Goal: Task Accomplishment & Management: Use online tool/utility

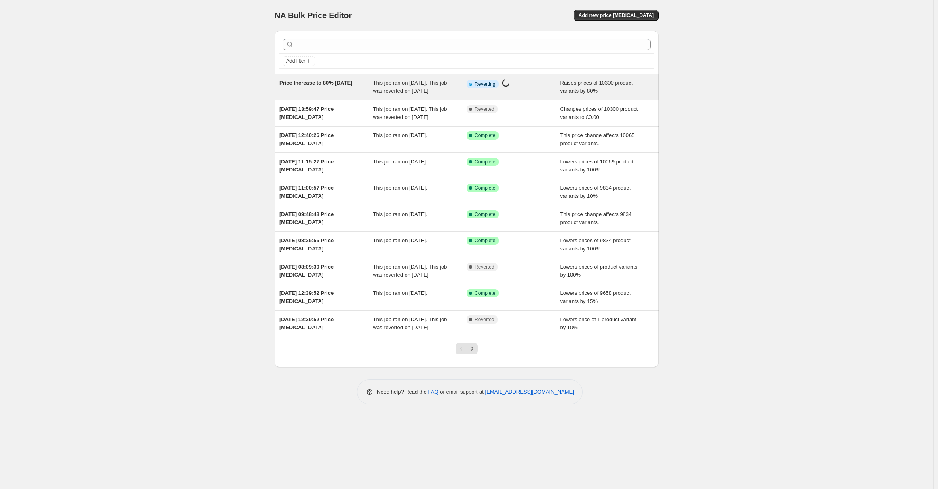
click at [351, 95] on div "Price Increase to 80% [DATE]" at bounding box center [326, 87] width 94 height 16
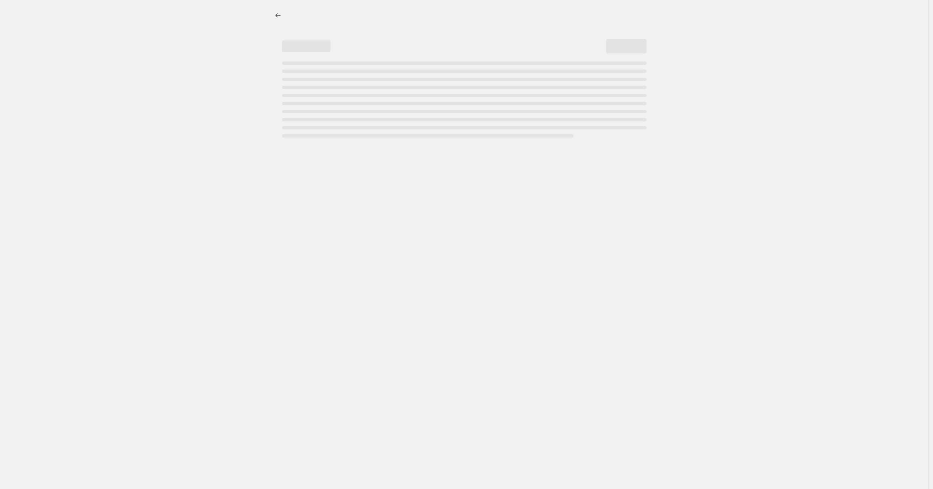
select select "percentage"
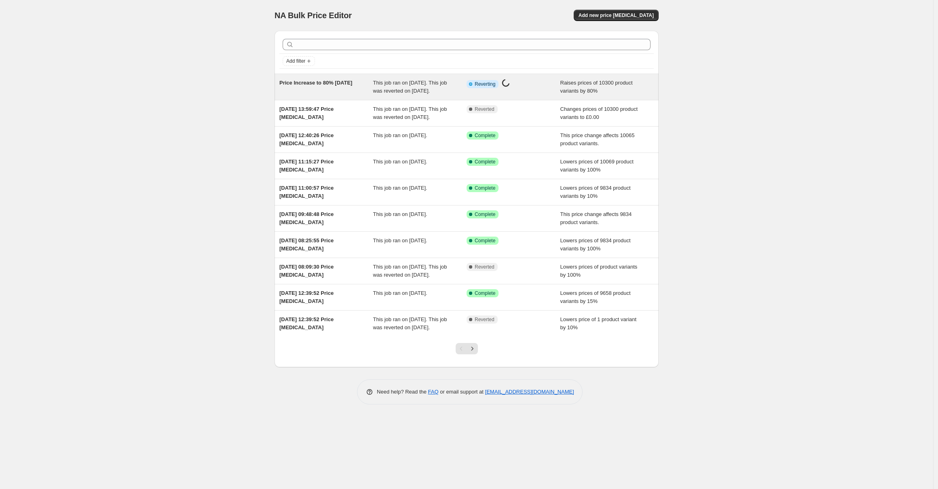
click at [411, 95] on div "This job ran on [DATE]. This job was reverted on [DATE]." at bounding box center [420, 87] width 94 height 16
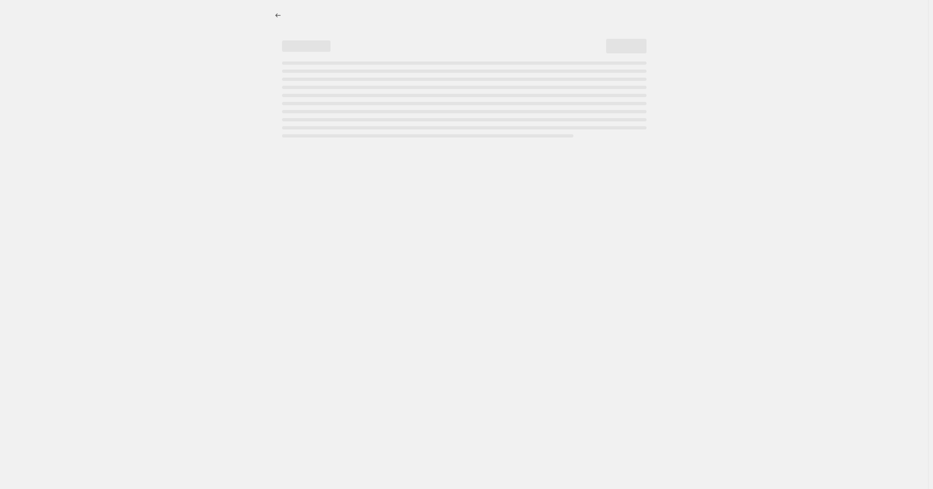
select select "percentage"
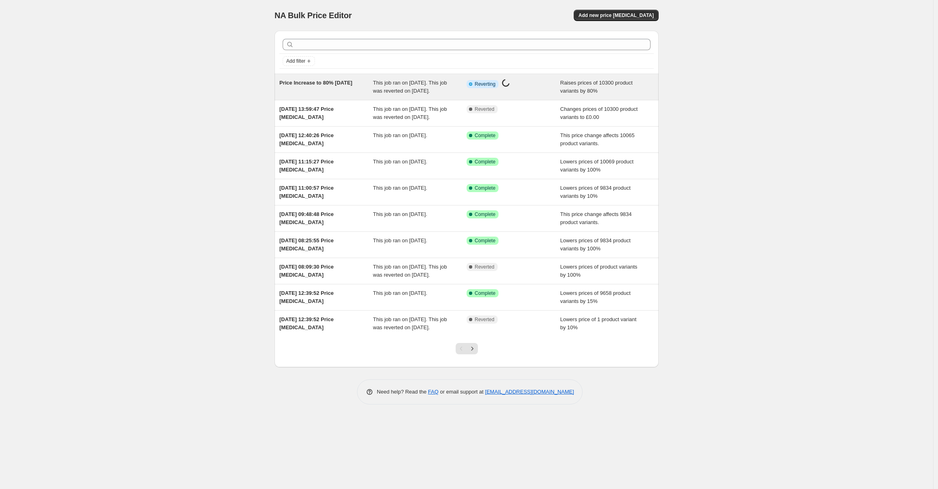
click at [442, 95] on div "This job ran on [DATE]. This job was reverted on [DATE]." at bounding box center [420, 87] width 94 height 16
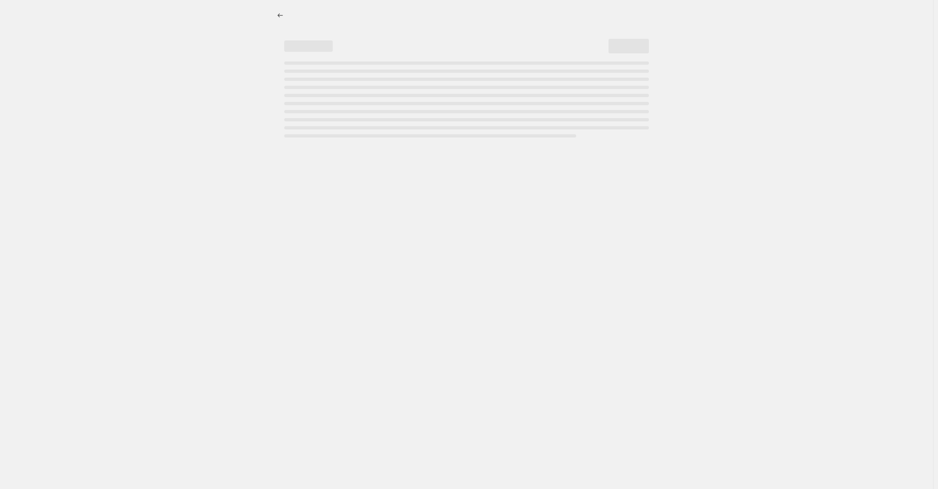
select select "percentage"
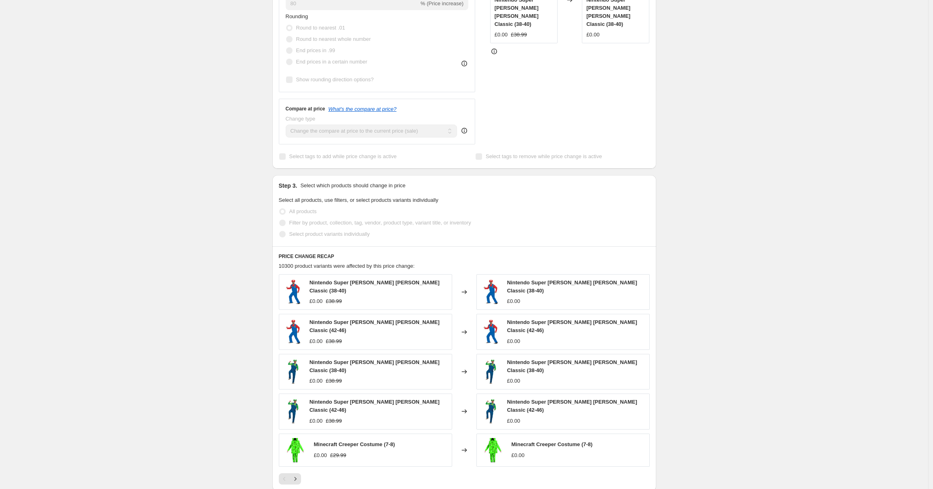
scroll to position [240, 0]
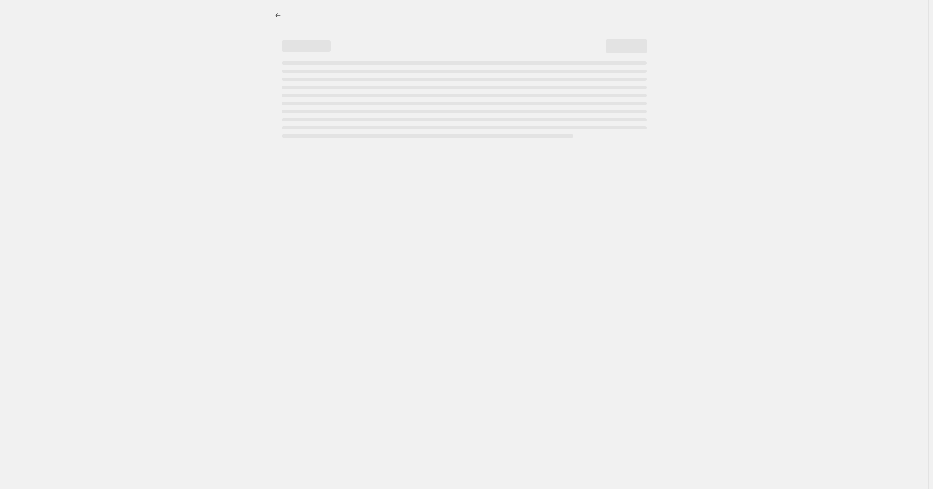
select select "percentage"
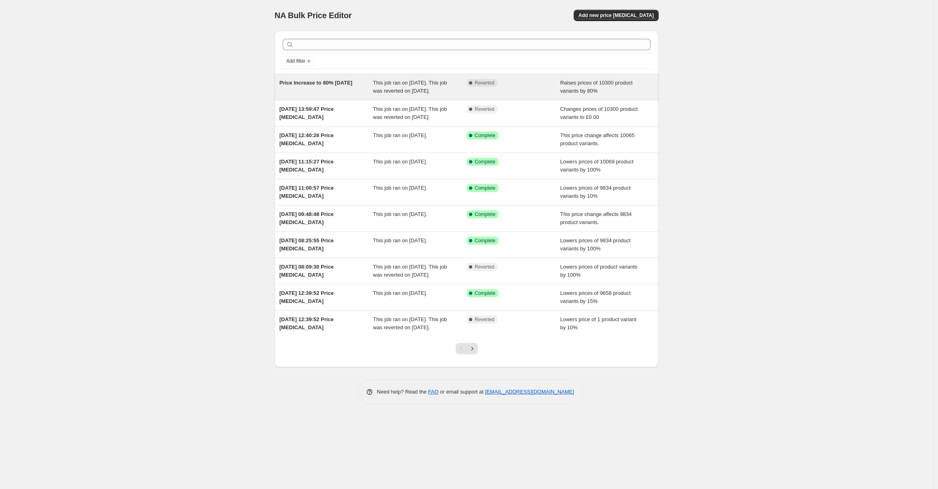
click at [531, 95] on div "Complete Reverted" at bounding box center [513, 87] width 94 height 16
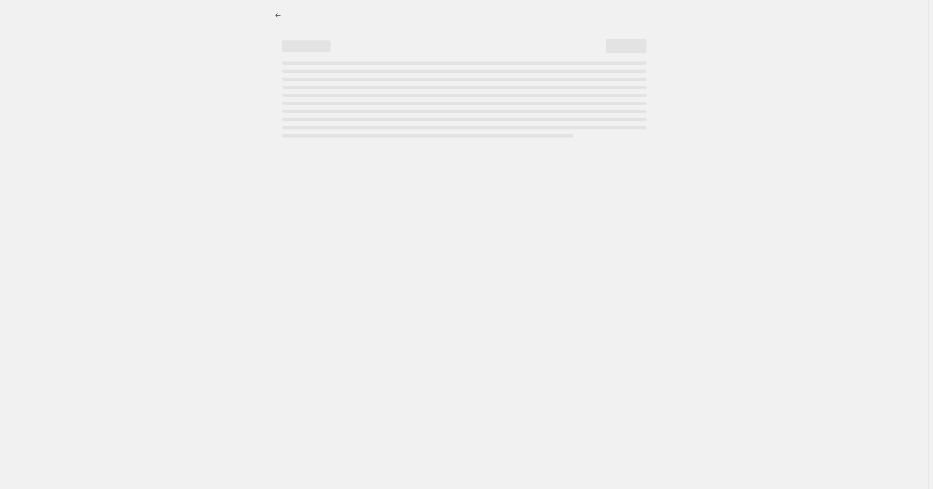
select select "percentage"
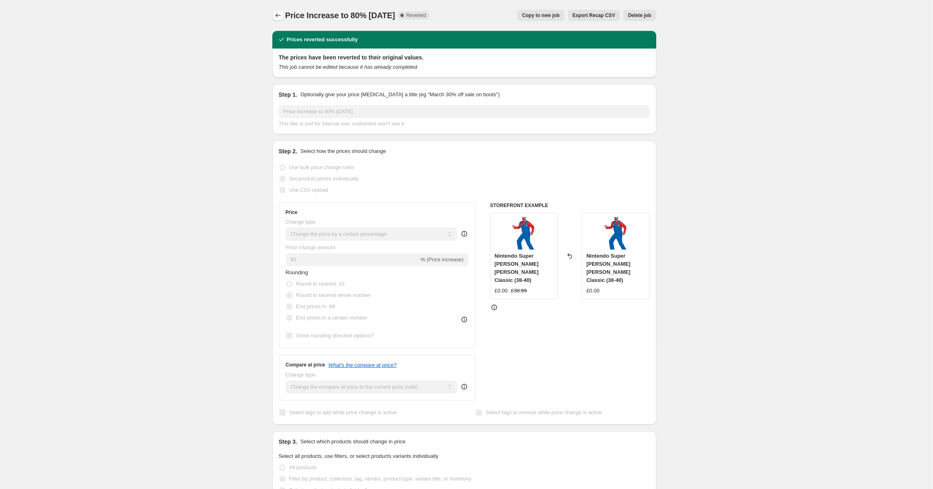
click at [282, 15] on icon "Price change jobs" at bounding box center [278, 15] width 8 height 8
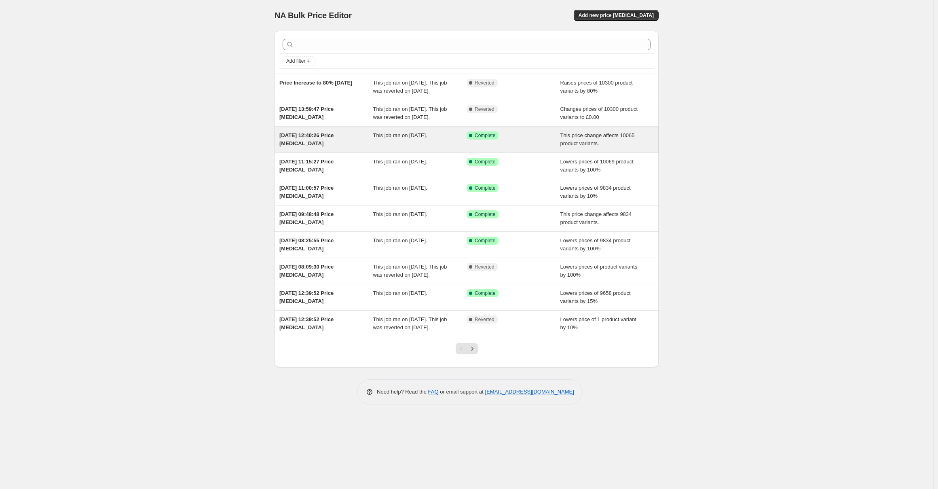
click at [379, 138] on span "This job ran on [DATE]." at bounding box center [400, 135] width 54 height 6
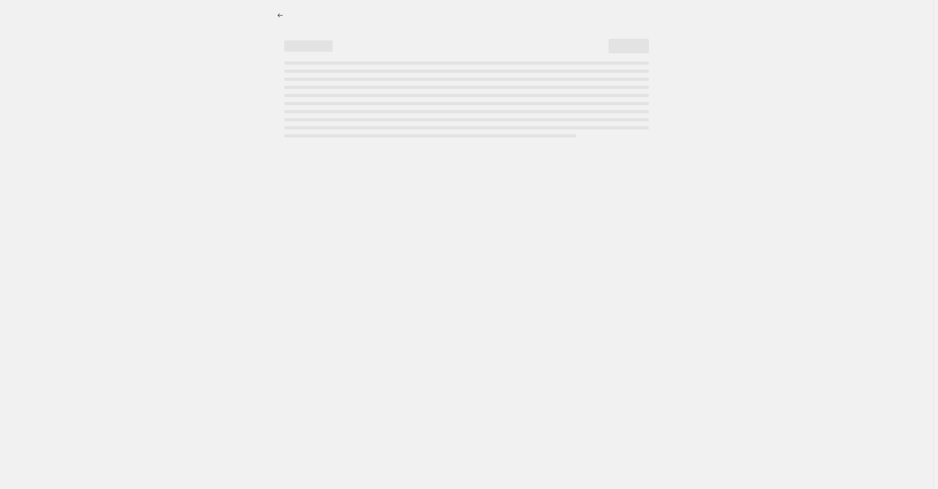
select select "pc"
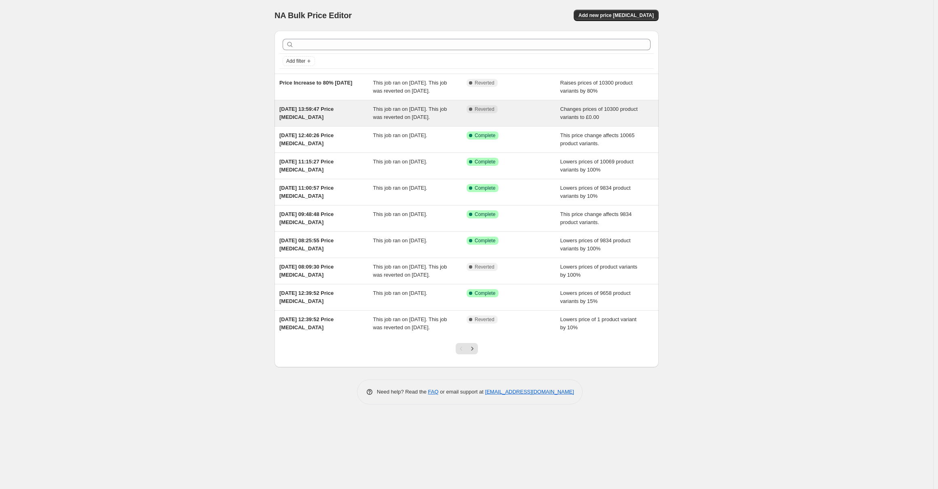
click at [443, 121] on div "This job ran on [DATE]. This job was reverted on [DATE]." at bounding box center [420, 113] width 94 height 16
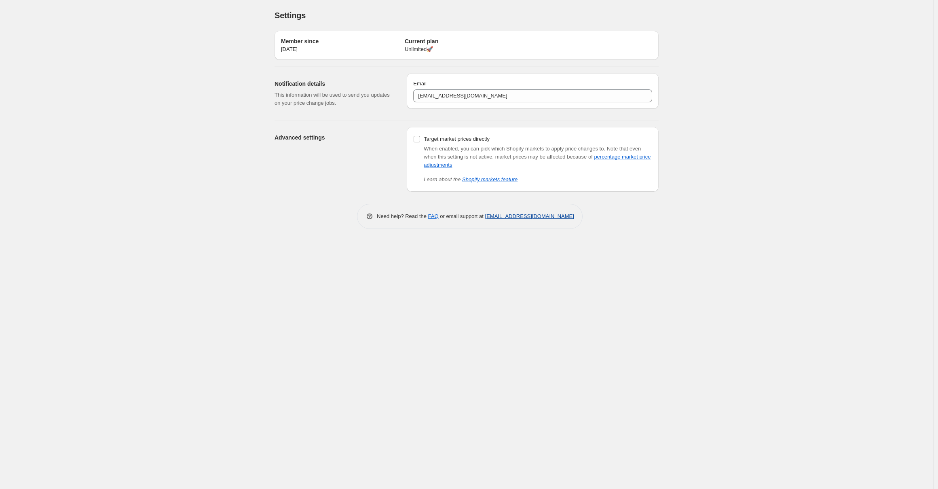
drag, startPoint x: 581, startPoint y: 216, endPoint x: 484, endPoint y: 217, distance: 96.6
click at [484, 217] on div "Need help? Read the FAQ or email support at support+a37387@northern-apps.com" at bounding box center [470, 216] width 226 height 25
copy link "[EMAIL_ADDRESS][DOMAIN_NAME]"
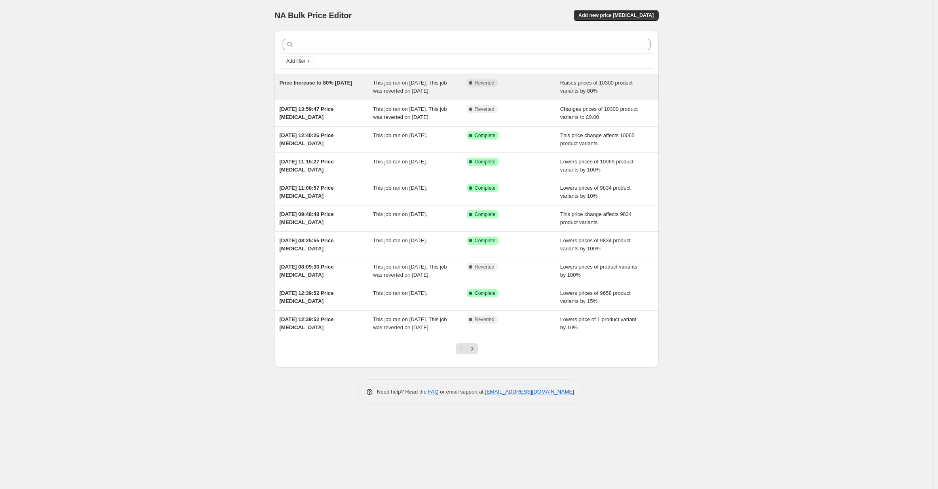
click at [548, 95] on div "Complete Reverted" at bounding box center [513, 87] width 94 height 16
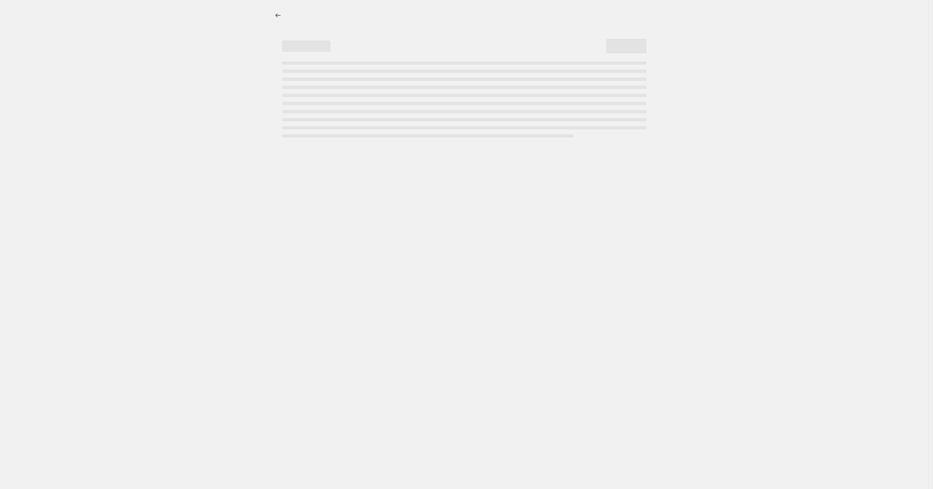
select select "percentage"
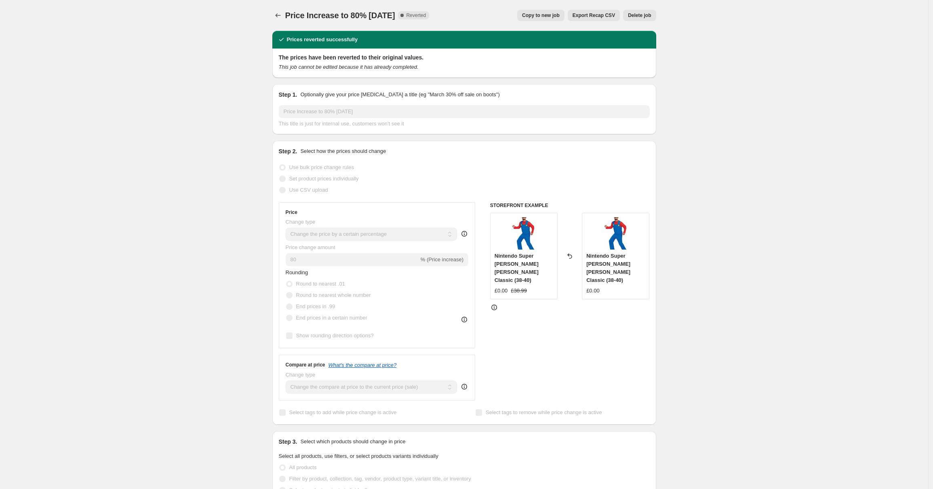
click at [652, 19] on button "Delete job" at bounding box center [639, 15] width 33 height 11
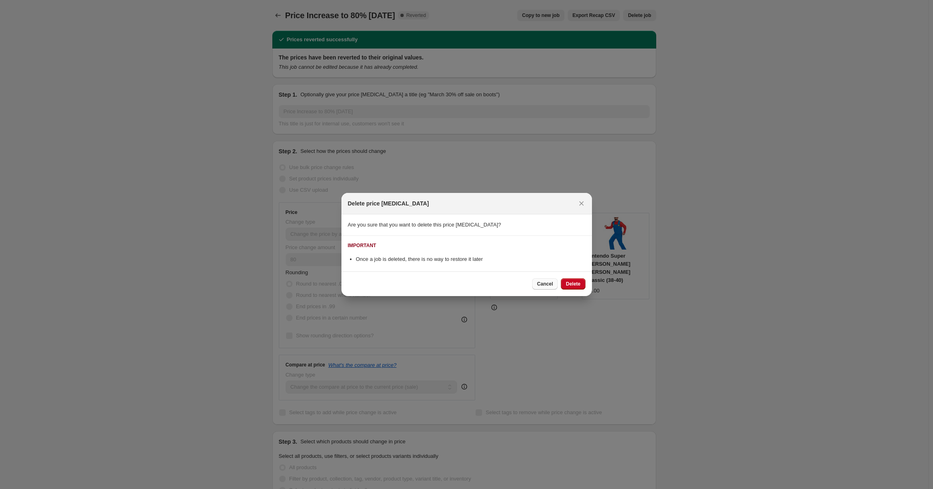
click at [537, 285] on span "Cancel" at bounding box center [545, 284] width 16 height 6
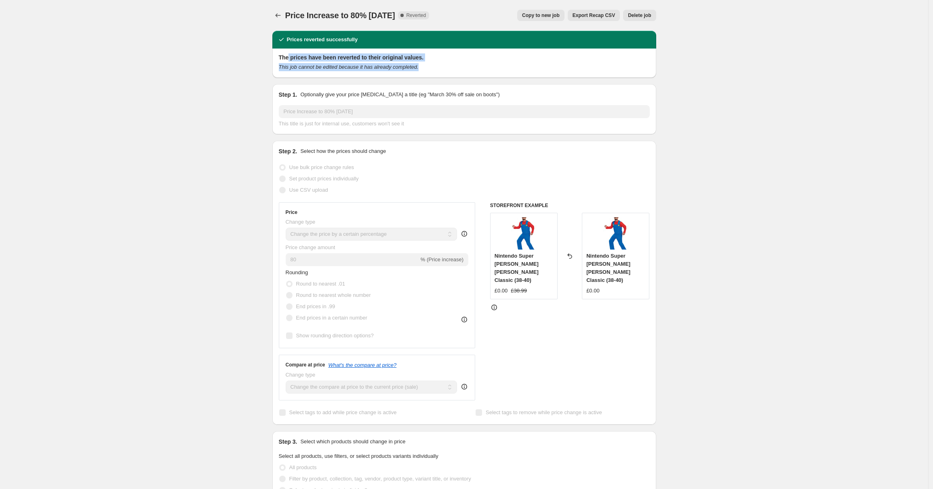
drag, startPoint x: 291, startPoint y: 58, endPoint x: 328, endPoint y: 78, distance: 42.5
click at [328, 78] on div "Prices reverted successfully The prices have been reverted to their original va…" at bounding box center [461, 414] width 390 height 780
click at [537, 16] on span "Copy to new job" at bounding box center [541, 15] width 38 height 6
select select "percentage"
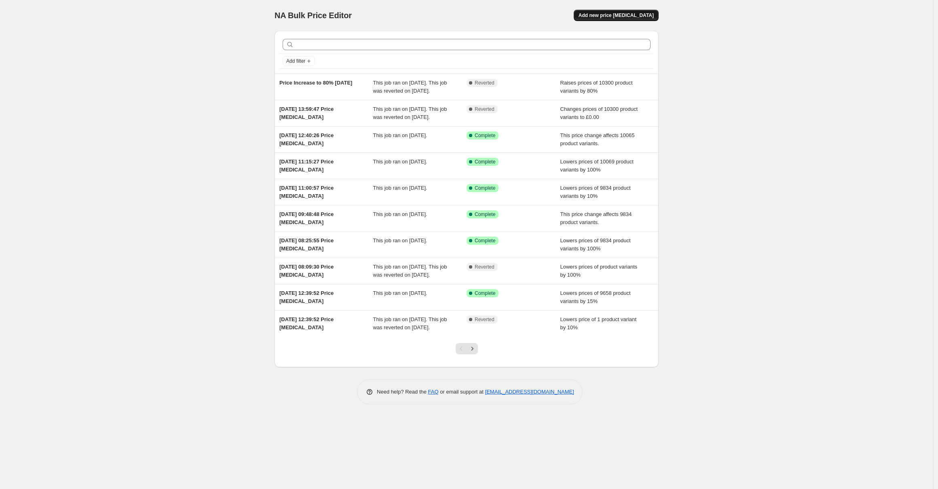
click at [609, 17] on span "Add new price [MEDICAL_DATA]" at bounding box center [615, 15] width 75 height 6
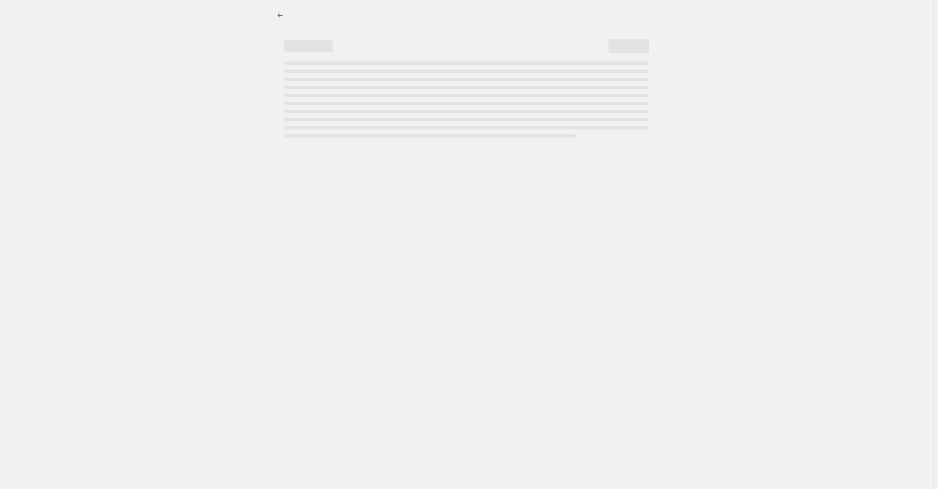
select select "percentage"
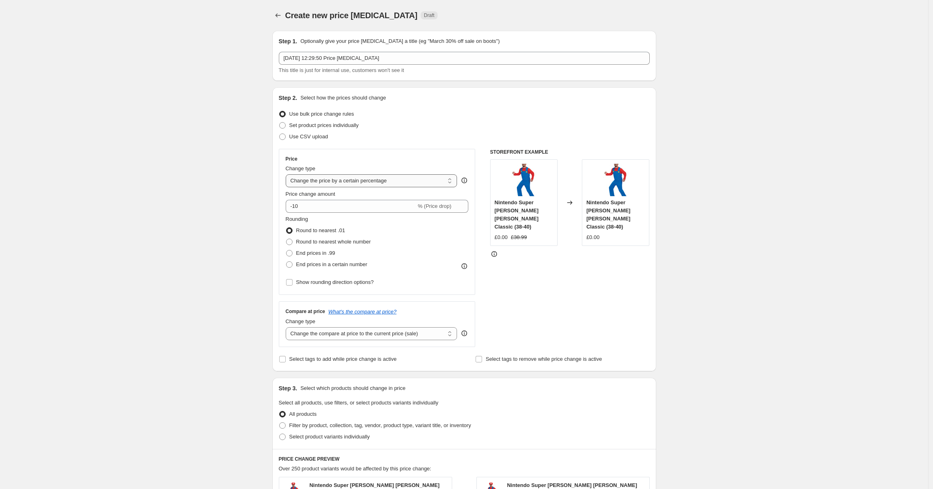
click at [346, 184] on select "Change the price to a certain amount Change the price by a certain amount Chang…" at bounding box center [372, 180] width 172 height 13
click at [400, 334] on select "Change the compare at price to the current price (sale) Change the compare at p…" at bounding box center [372, 333] width 172 height 13
select select "no_change"
click at [288, 327] on select "Change the compare at price to the current price (sale) Change the compare at p…" at bounding box center [372, 333] width 172 height 13
click at [359, 312] on icon "What's the compare at price?" at bounding box center [363, 311] width 68 height 6
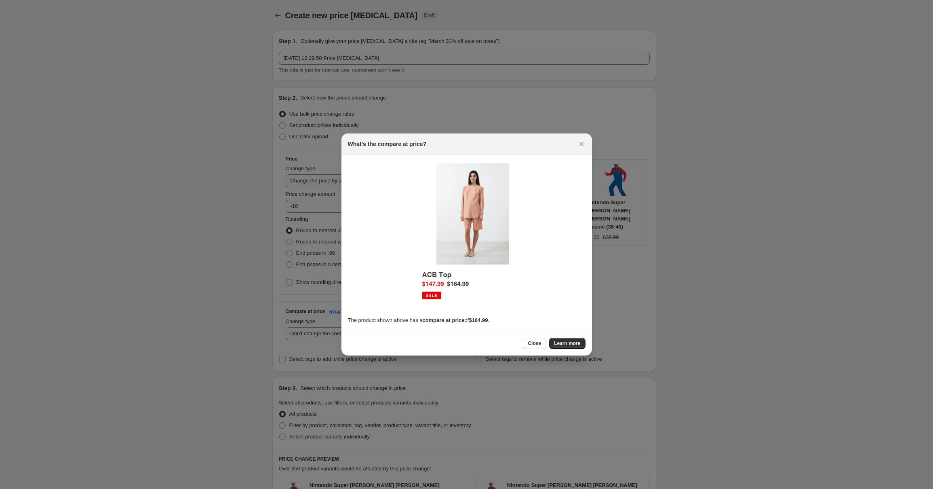
click at [253, 314] on div at bounding box center [466, 244] width 933 height 489
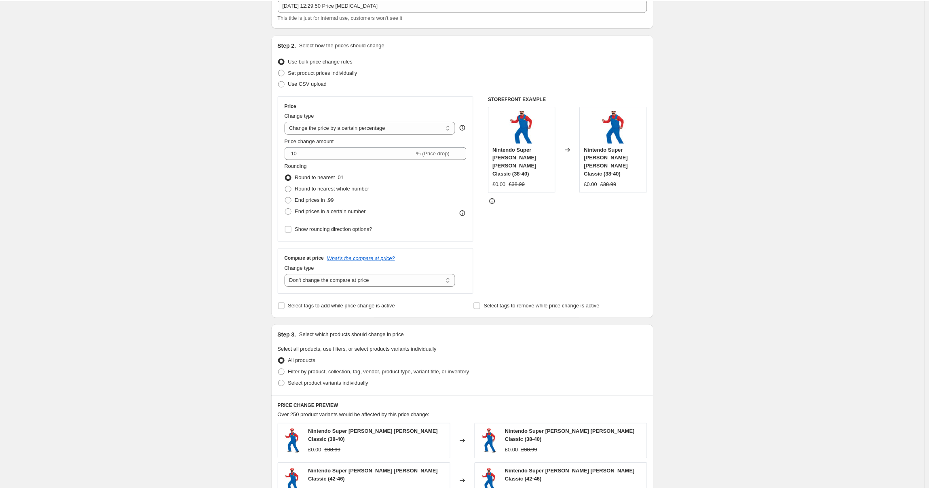
scroll to position [53, 0]
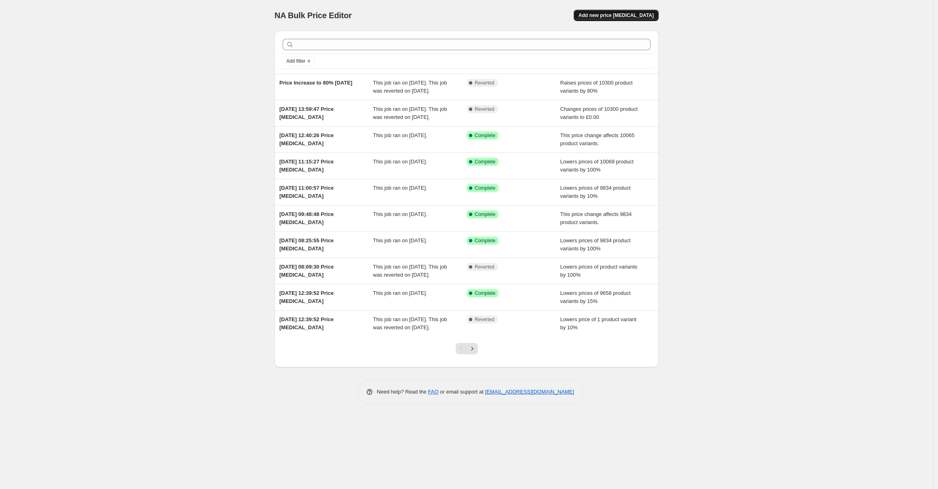
click at [635, 14] on span "Add new price [MEDICAL_DATA]" at bounding box center [615, 15] width 75 height 6
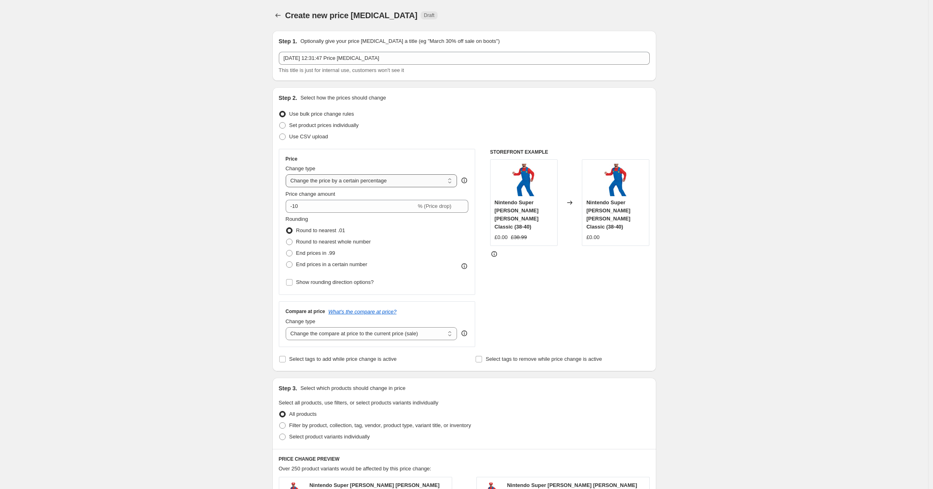
click at [348, 183] on select "Change the price to a certain amount Change the price by a certain amount Chang…" at bounding box center [372, 180] width 172 height 13
select select "pc"
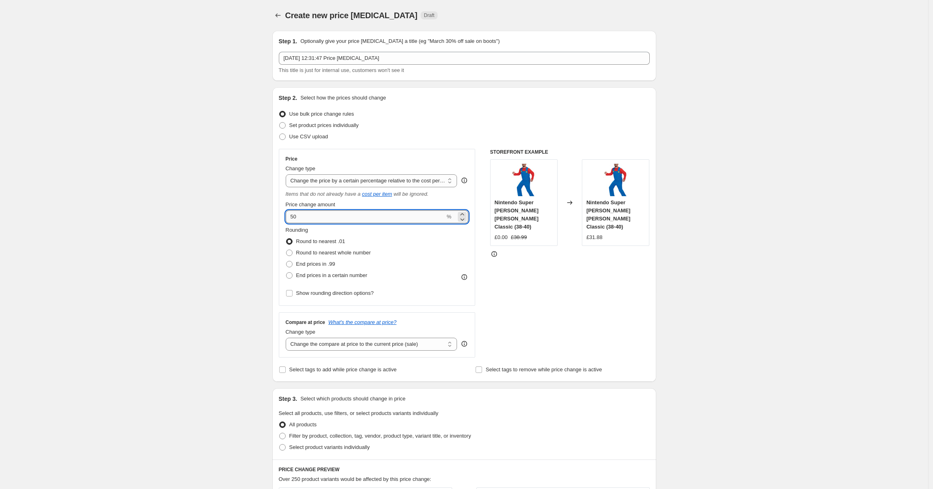
click at [332, 217] on input "50" at bounding box center [366, 216] width 160 height 13
type input "80"
click at [329, 262] on span "End prices in .99" at bounding box center [315, 264] width 39 height 6
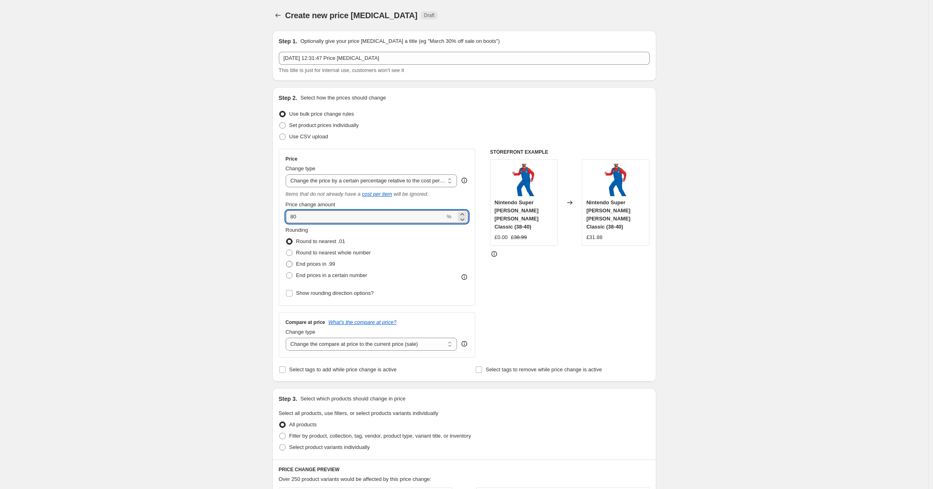
click at [287, 261] on input "End prices in .99" at bounding box center [286, 261] width 0 height 0
radio input "true"
click at [345, 253] on span "Round to nearest whole number" at bounding box center [333, 252] width 75 height 6
click at [287, 250] on input "Round to nearest whole number" at bounding box center [286, 249] width 0 height 0
radio input "true"
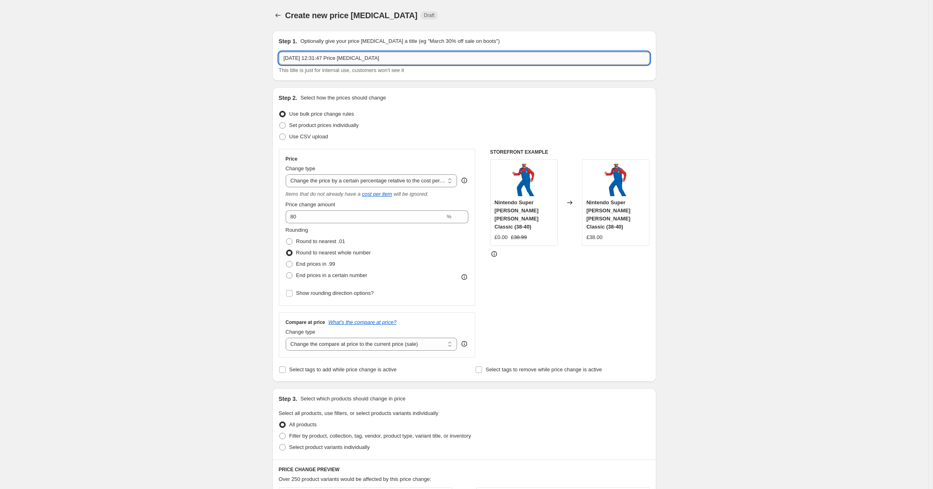
click at [397, 60] on input "[DATE] 12:31:47 Price [MEDICAL_DATA]" at bounding box center [464, 58] width 371 height 13
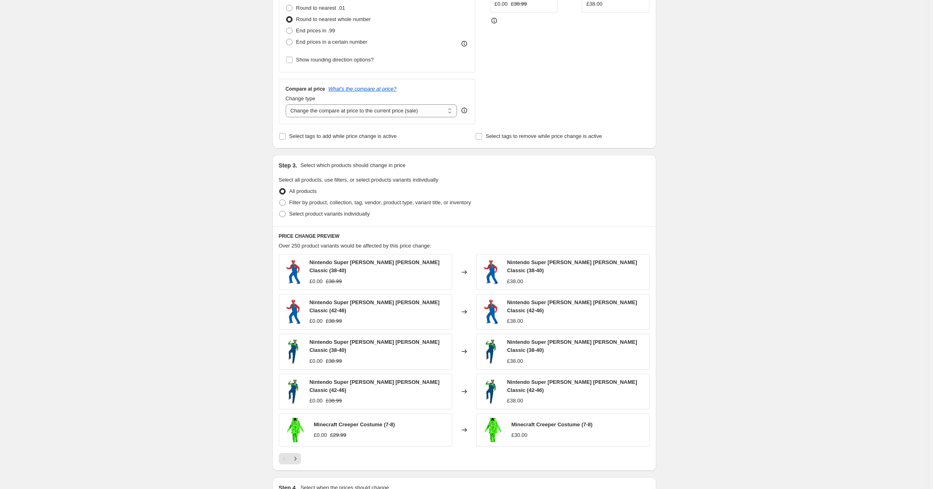
scroll to position [340, 0]
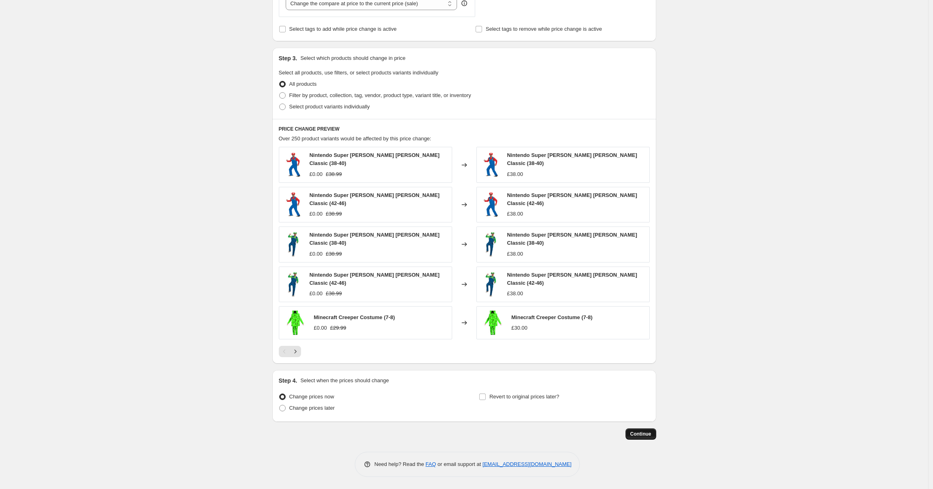
type input "Price from Cost Price to 80%"
click at [638, 433] on span "Continue" at bounding box center [641, 433] width 21 height 6
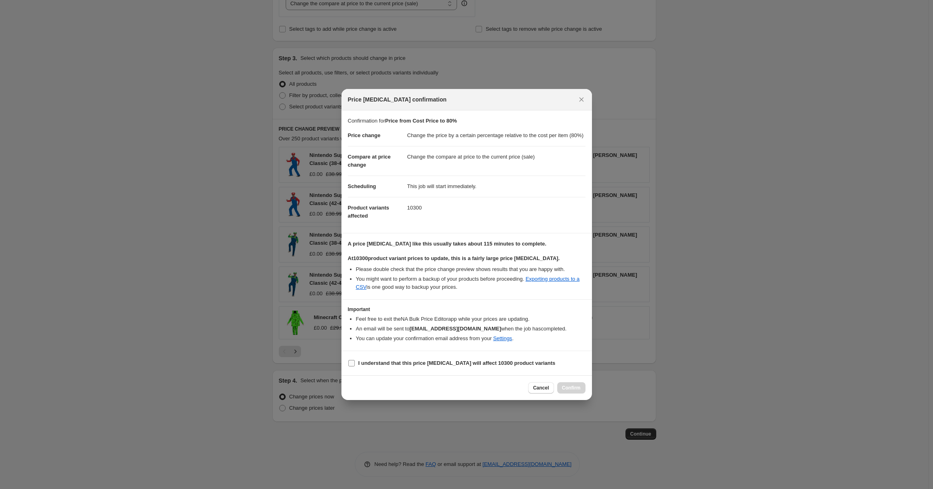
click at [390, 366] on b "I understand that this price [MEDICAL_DATA] will affect 10300 product variants" at bounding box center [457, 363] width 197 height 6
click at [355, 366] on input "I understand that this price [MEDICAL_DATA] will affect 10300 product variants" at bounding box center [351, 363] width 6 height 6
checkbox input "true"
click at [572, 390] on span "Confirm" at bounding box center [571, 387] width 19 height 6
